Goal: Task Accomplishment & Management: Use online tool/utility

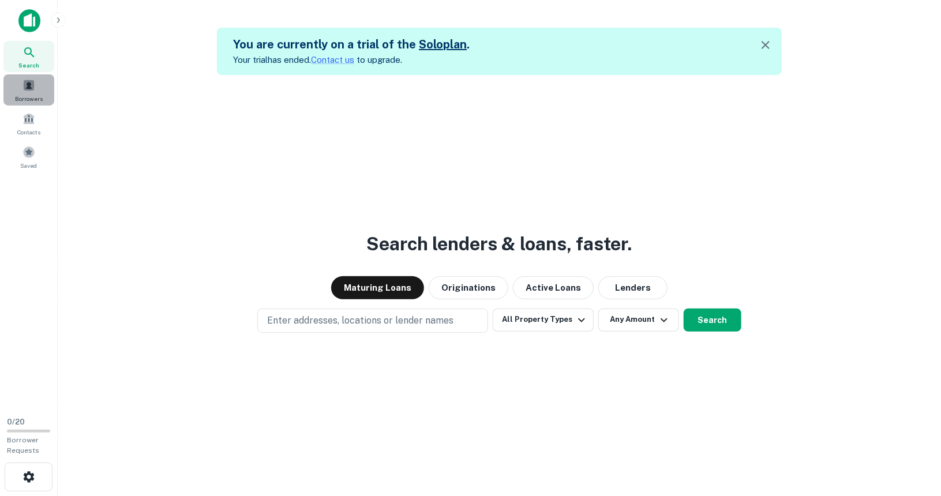
click at [37, 88] on div "Borrowers" at bounding box center [28, 89] width 51 height 31
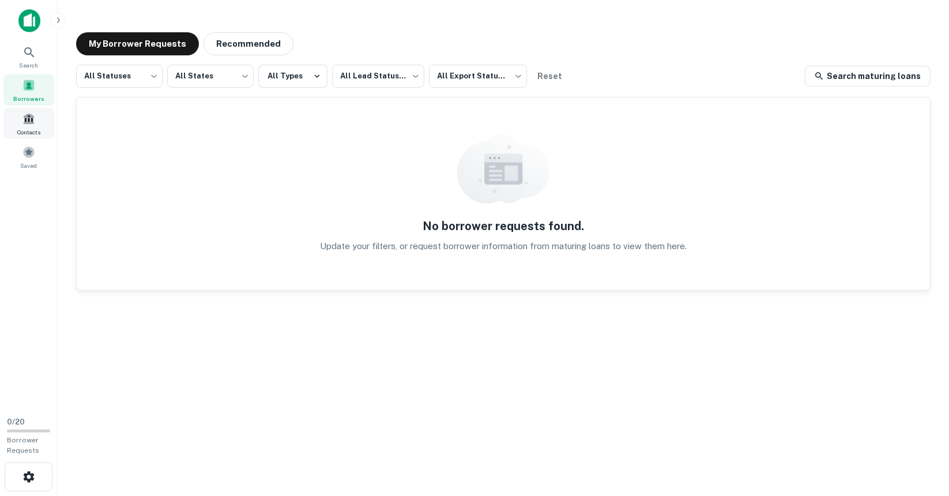
click at [18, 132] on span "Contacts" at bounding box center [28, 131] width 23 height 9
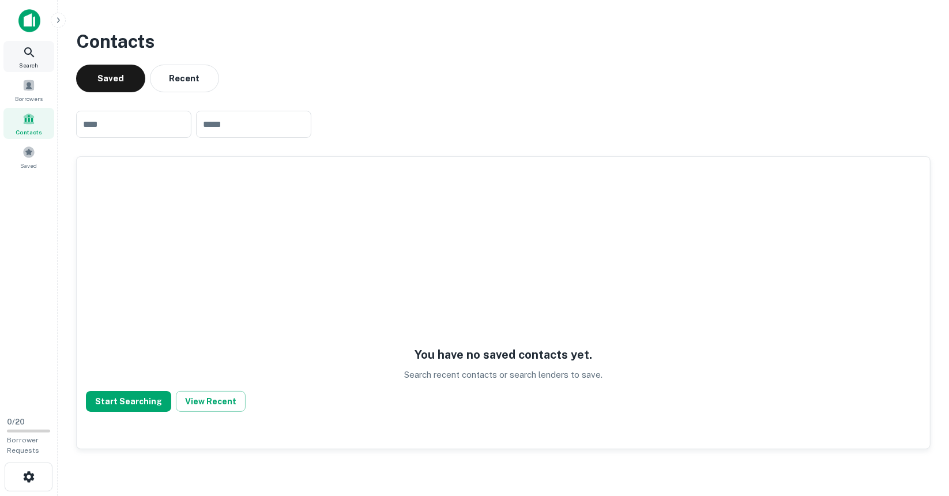
click at [38, 51] on div "Search" at bounding box center [28, 56] width 51 height 31
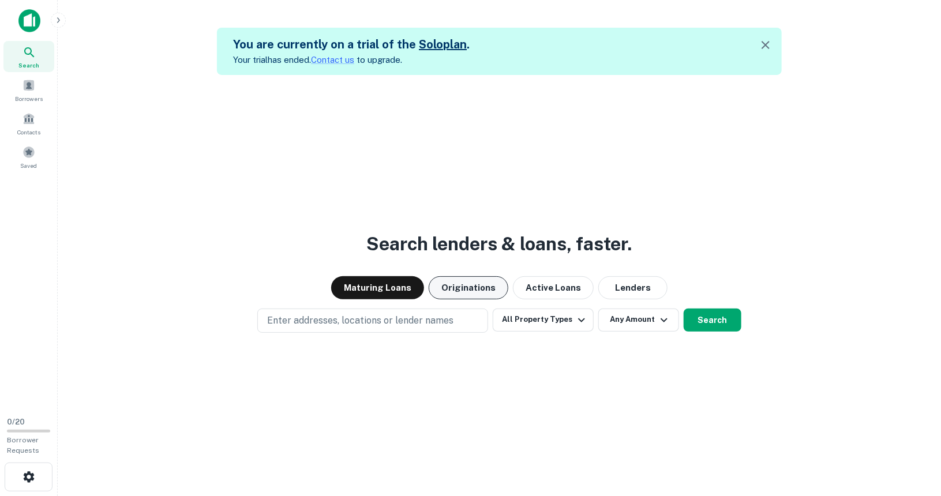
click at [466, 283] on button "Originations" at bounding box center [469, 287] width 80 height 23
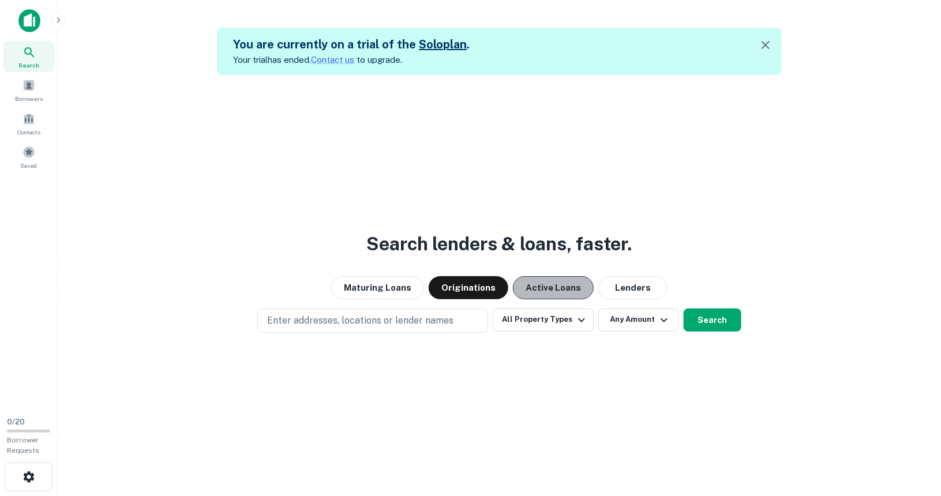
click at [560, 287] on button "Active Loans" at bounding box center [553, 287] width 81 height 23
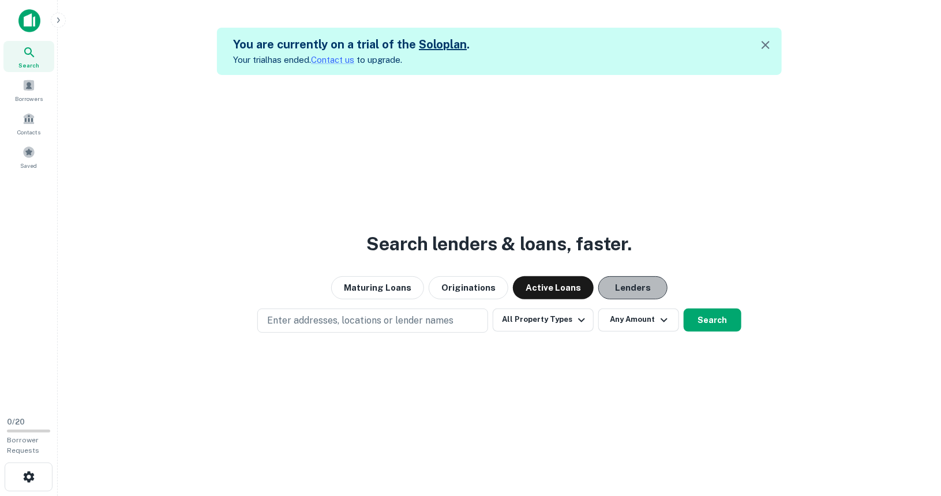
click at [616, 290] on button "Lenders" at bounding box center [632, 287] width 69 height 23
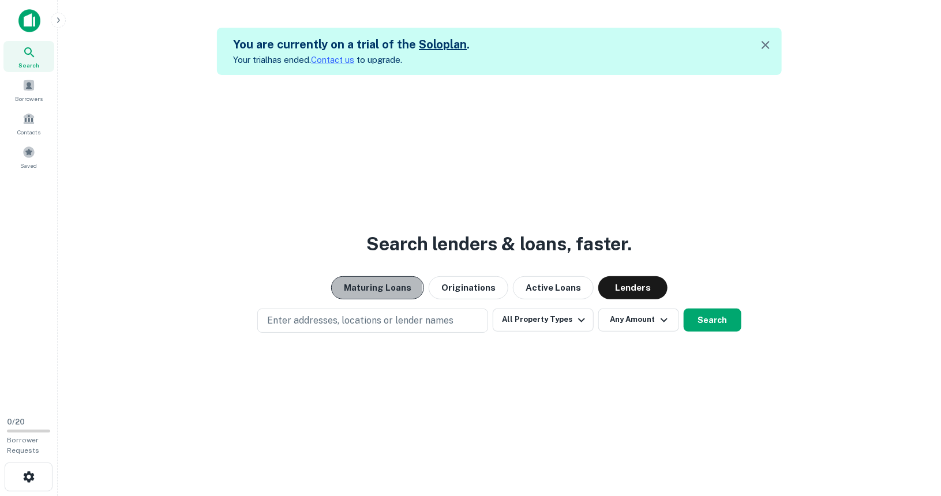
click at [379, 288] on button "Maturing Loans" at bounding box center [377, 287] width 93 height 23
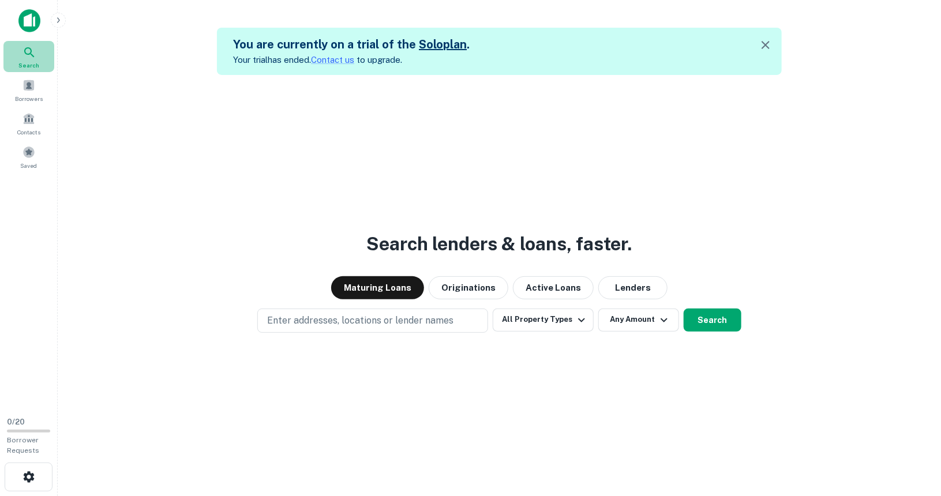
click at [31, 50] on icon at bounding box center [29, 52] width 10 height 10
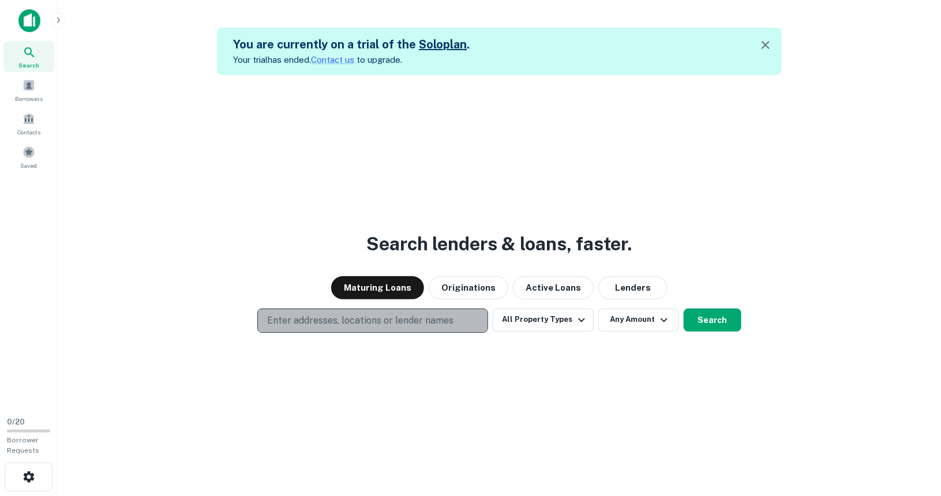
click at [301, 320] on p "Enter addresses, locations or lender names" at bounding box center [360, 321] width 186 height 14
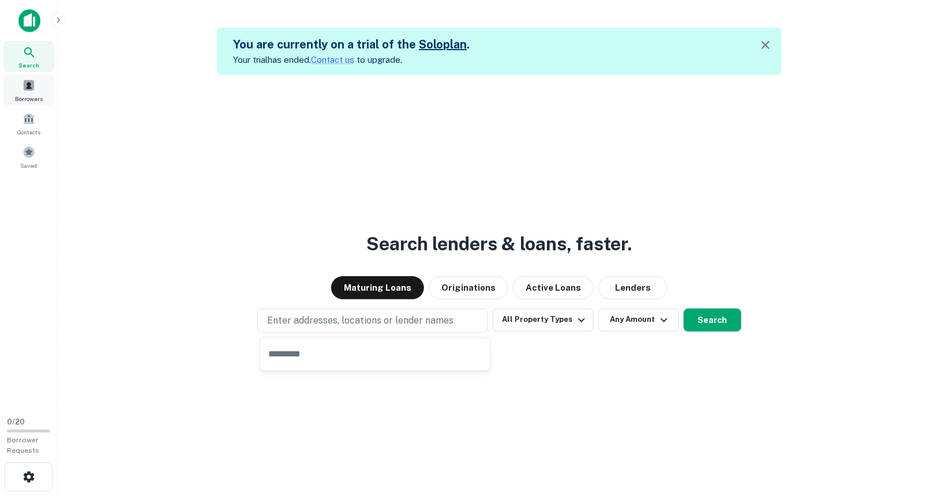
click at [43, 95] on div "Borrowers" at bounding box center [28, 89] width 51 height 31
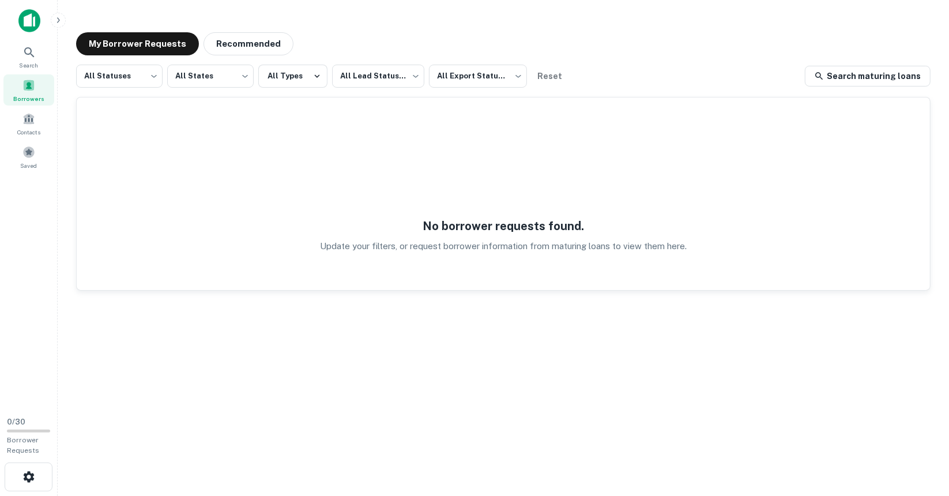
click at [43, 95] on div "Borrowers" at bounding box center [28, 89] width 51 height 31
click at [243, 39] on button "Recommended" at bounding box center [249, 43] width 90 height 23
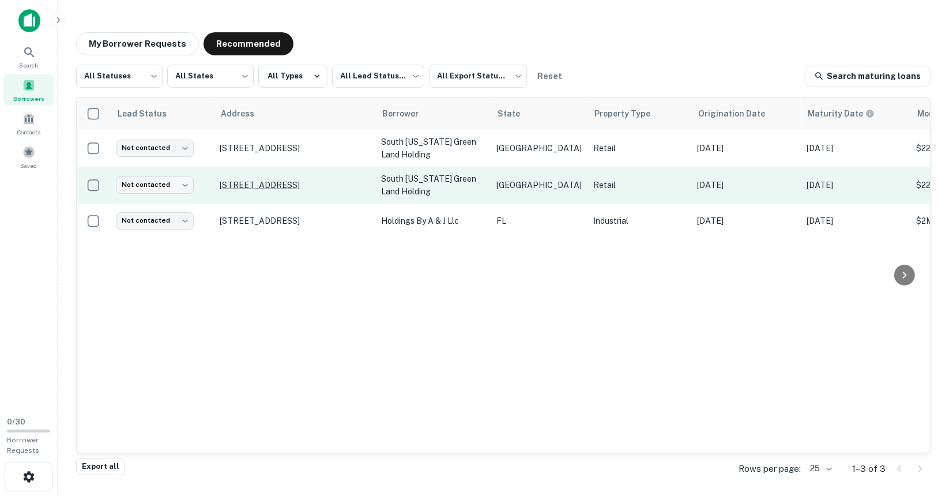
click at [290, 180] on p "9080 Interstate 35 N New Braunfels, TX 78130" at bounding box center [295, 185] width 150 height 10
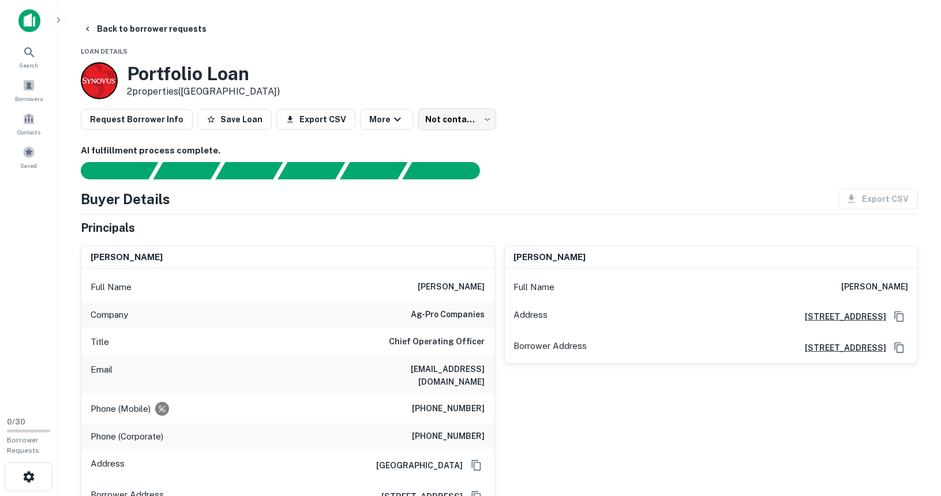
click at [497, 249] on div "james m. groover jr. Full Name james m. groover jr. Address 19595 Us Hwy 84 E, …" at bounding box center [706, 375] width 423 height 277
click at [497, 247] on div "james m. groover jr. Full Name james m. groover jr. Address 19595 Us Hwy 84 E, …" at bounding box center [706, 375] width 423 height 277
click at [27, 50] on icon at bounding box center [29, 53] width 14 height 14
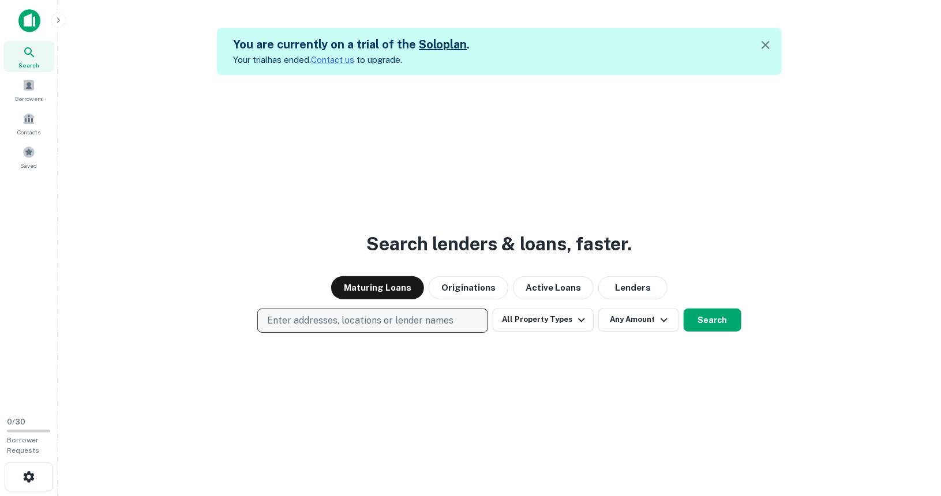
click at [305, 311] on button "Enter addresses, locations or lender names" at bounding box center [372, 321] width 231 height 24
type input "*****"
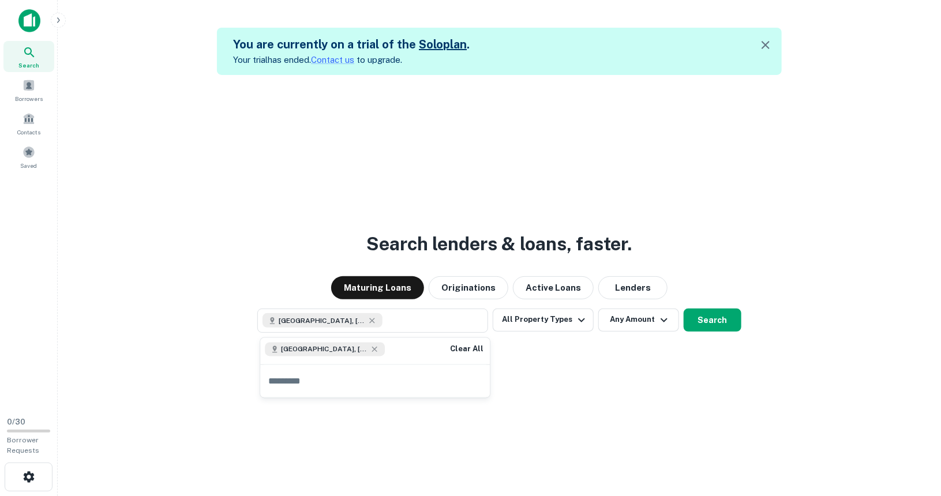
click at [617, 350] on div "Search lenders & loans, faster. Maturing Loans Originations Active Loans Lender…" at bounding box center [499, 323] width 865 height 496
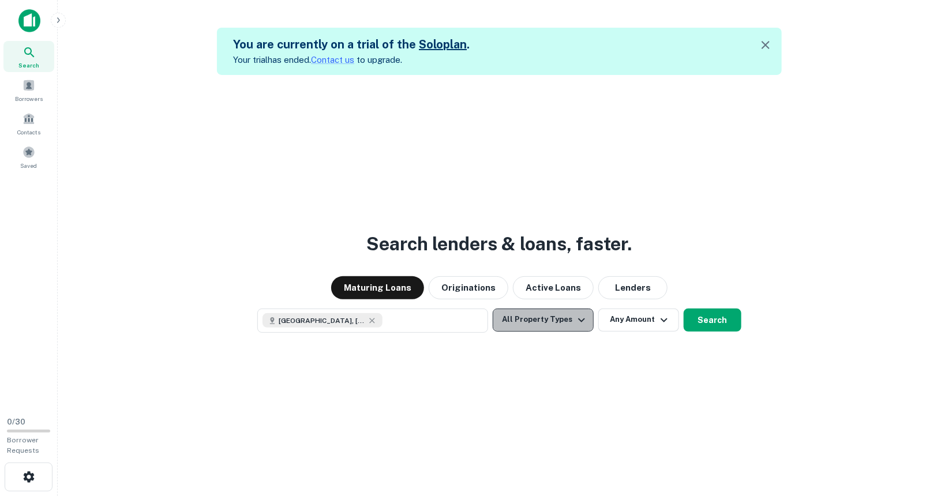
click at [560, 322] on button "All Property Types" at bounding box center [543, 320] width 100 height 23
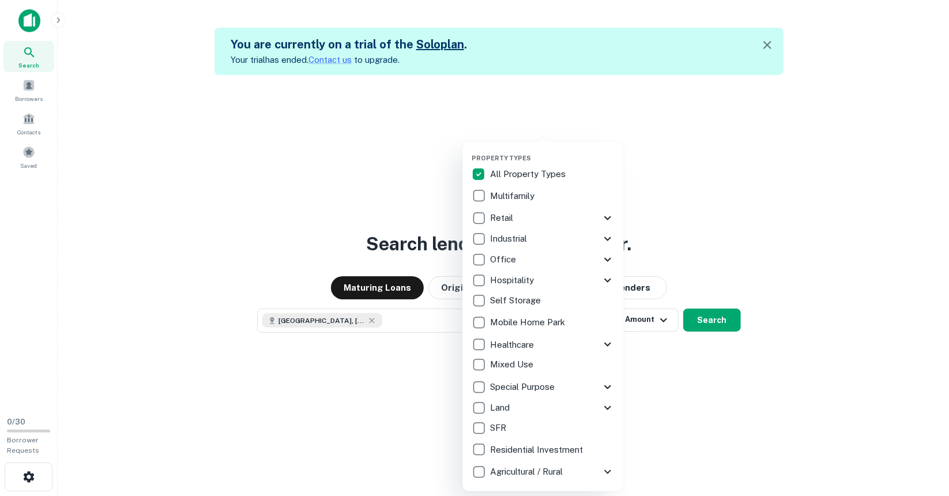
click at [414, 384] on div at bounding box center [474, 248] width 949 height 496
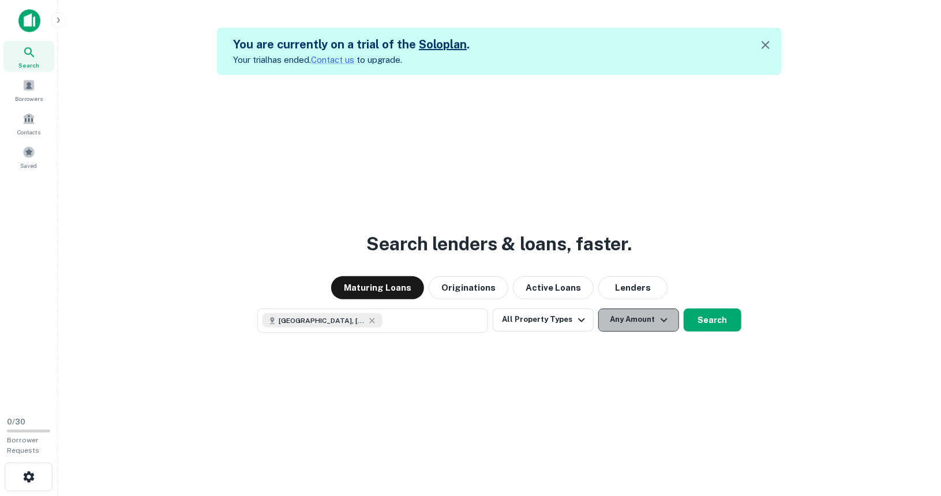
click at [630, 312] on button "Any Amount" at bounding box center [638, 320] width 81 height 23
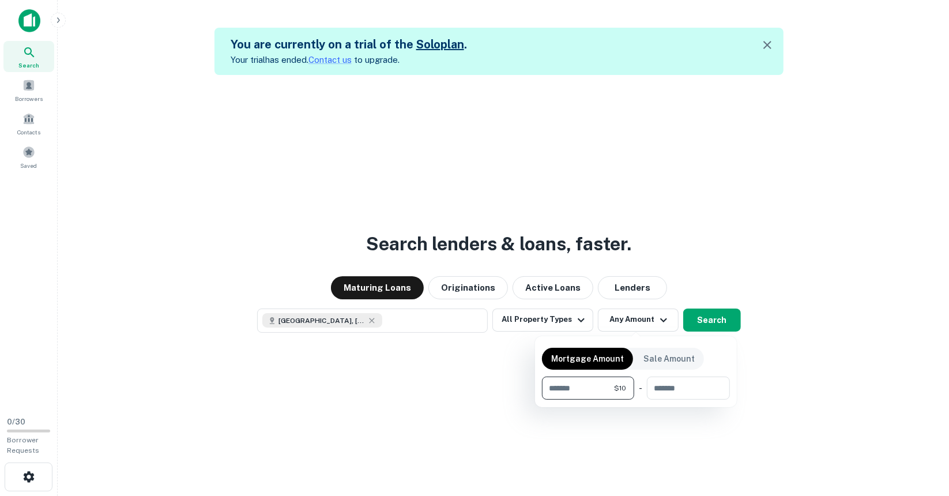
type input "*"
type input "*******"
click at [812, 370] on div at bounding box center [474, 248] width 949 height 496
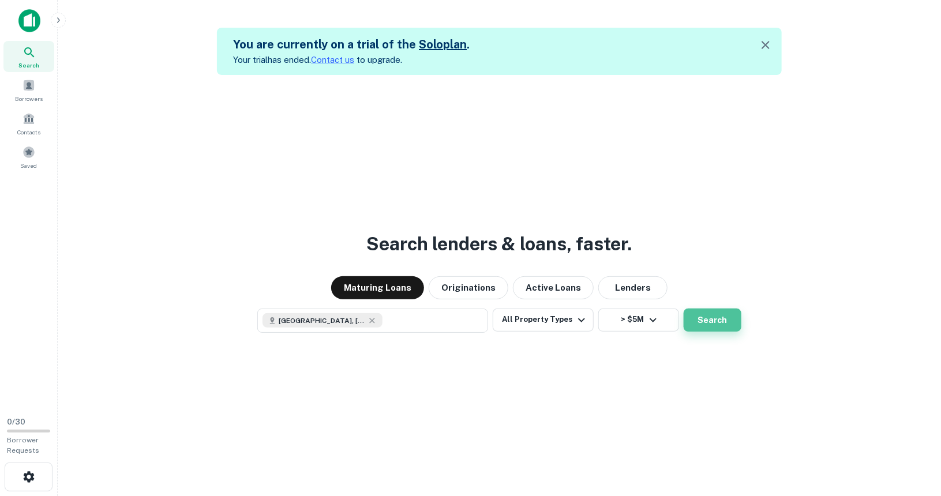
click at [715, 318] on button "Search" at bounding box center [713, 320] width 58 height 23
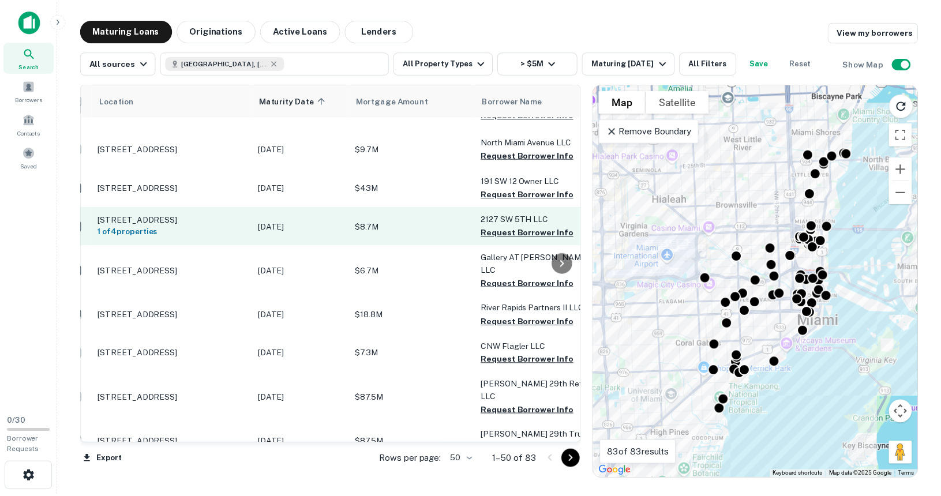
scroll to position [506, 0]
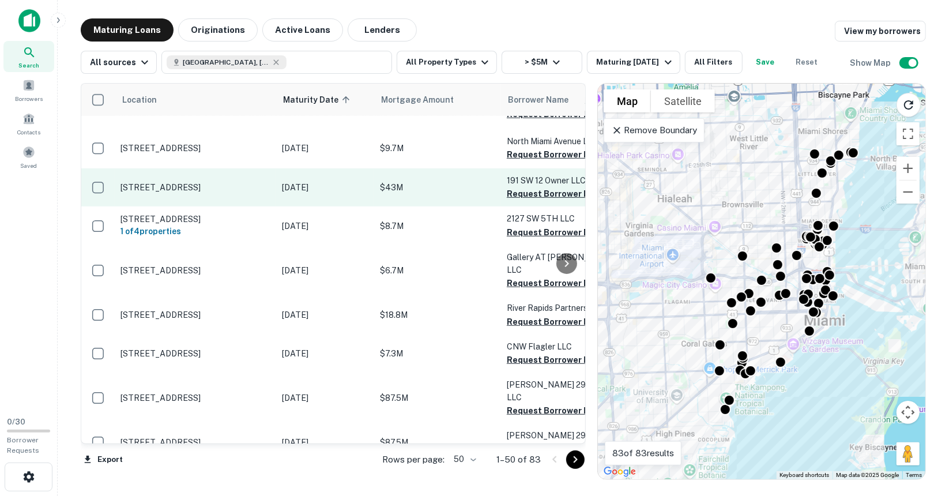
click at [164, 182] on p "[STREET_ADDRESS]" at bounding box center [196, 187] width 150 height 10
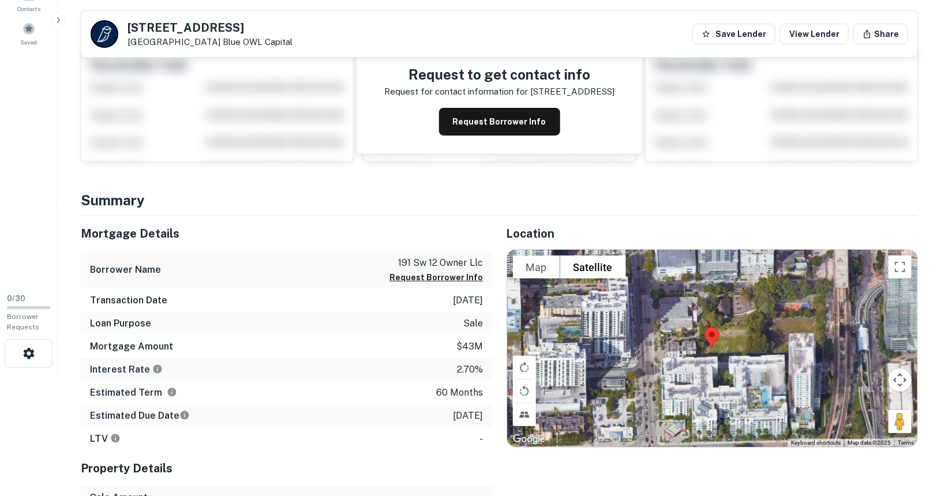
scroll to position [105, 0]
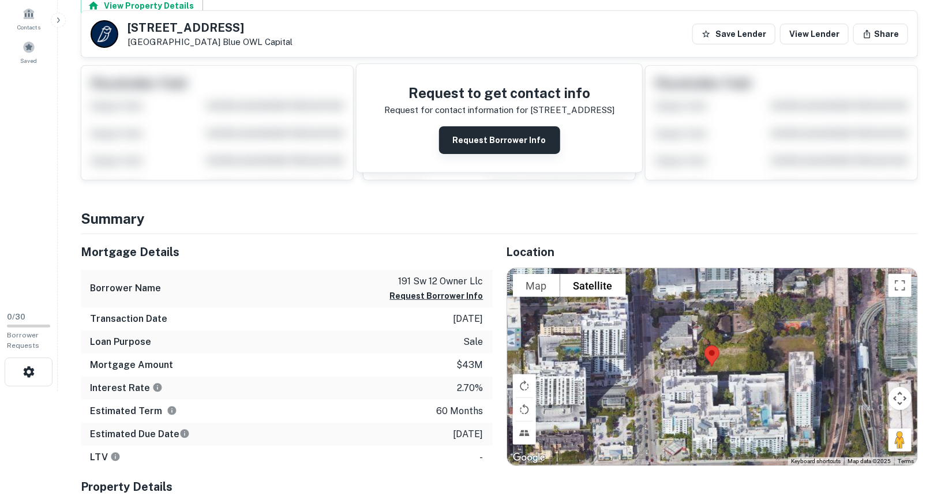
click at [469, 147] on button "Request Borrower Info" at bounding box center [499, 140] width 121 height 28
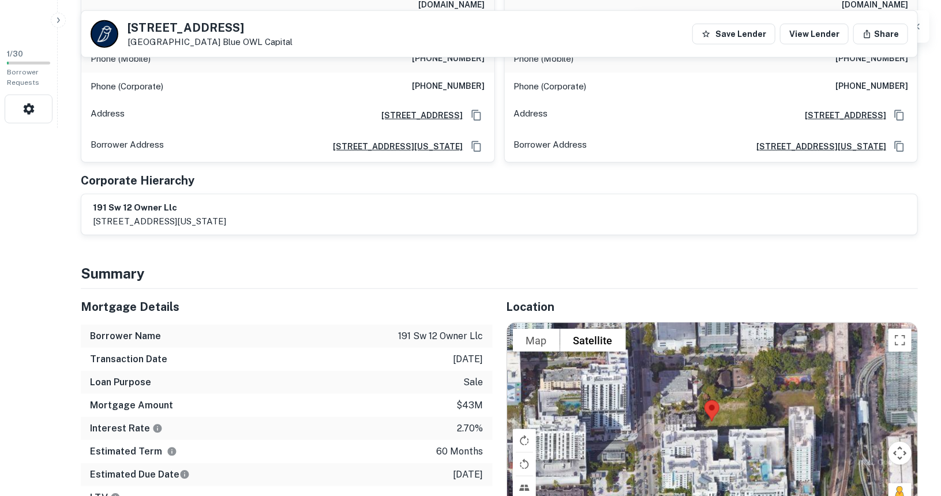
scroll to position [370, 0]
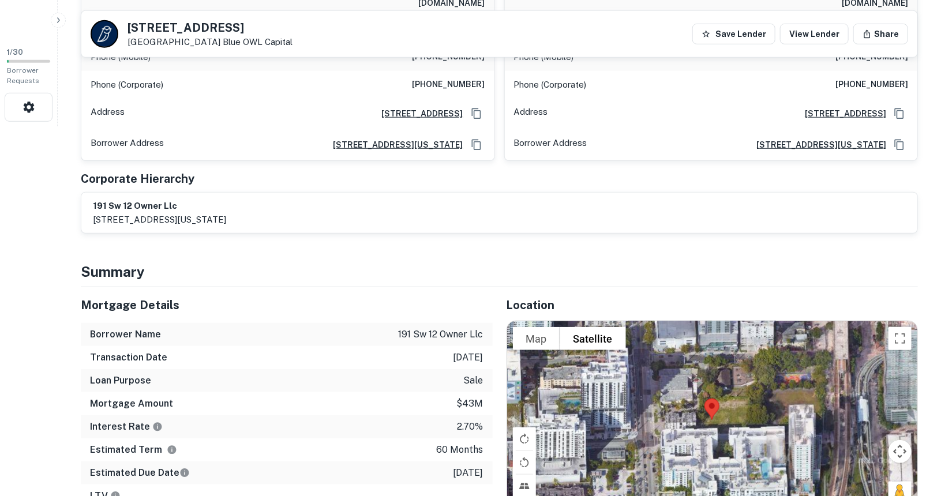
drag, startPoint x: 499, startPoint y: 170, endPoint x: 490, endPoint y: 162, distance: 11.8
click at [490, 170] on div "Corporate Hierarchy" at bounding box center [499, 178] width 837 height 17
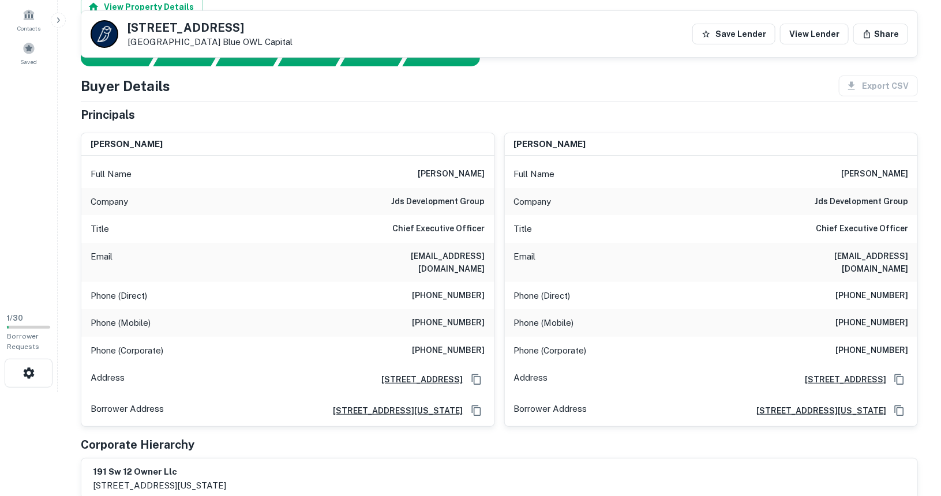
scroll to position [0, 0]
